Goal: Task Accomplishment & Management: Manage account settings

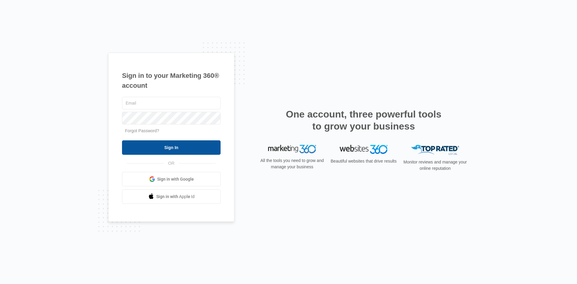
type input "[EMAIL_ADDRESS][DOMAIN_NAME]"
click at [190, 129] on input "Sign In" at bounding box center [171, 147] width 99 height 14
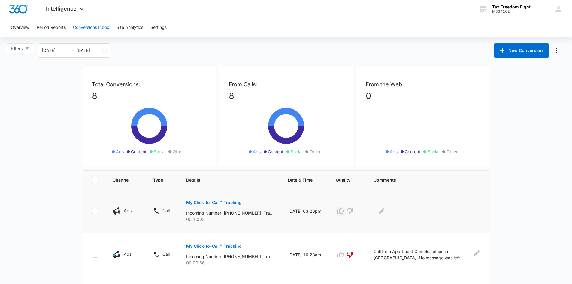
click at [344, 213] on icon "button" at bounding box center [340, 210] width 7 height 7
click at [386, 212] on icon "Edit Comments" at bounding box center [381, 210] width 7 height 7
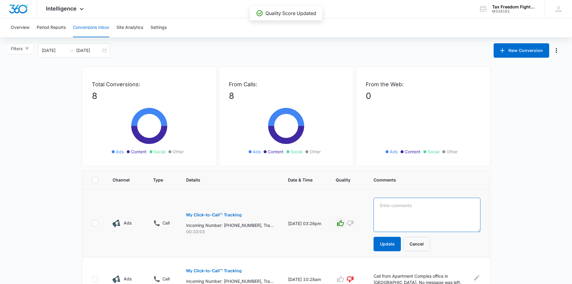
click at [388, 212] on textarea at bounding box center [427, 215] width 107 height 34
type textarea "New resolution client will be in on the 18th."
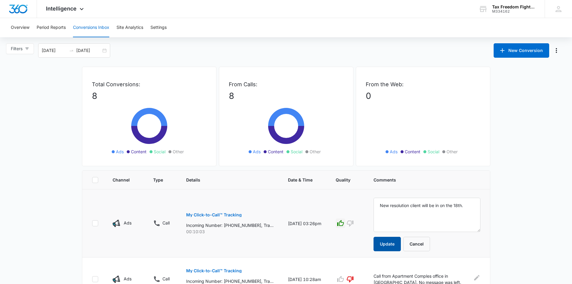
click at [387, 243] on button "Update" at bounding box center [387, 244] width 27 height 14
